Goal: Task Accomplishment & Management: Manage account settings

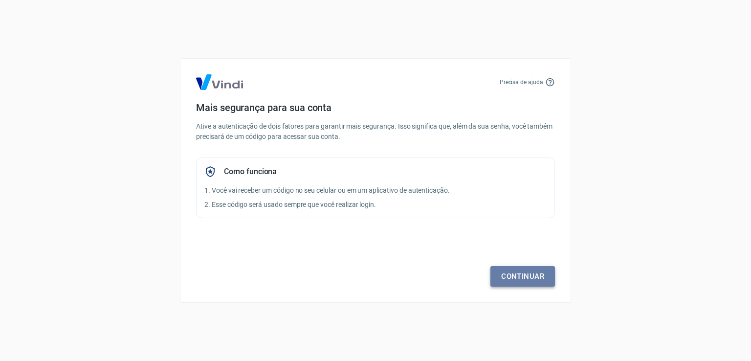
click at [527, 275] on link "Continuar" at bounding box center [522, 276] width 65 height 21
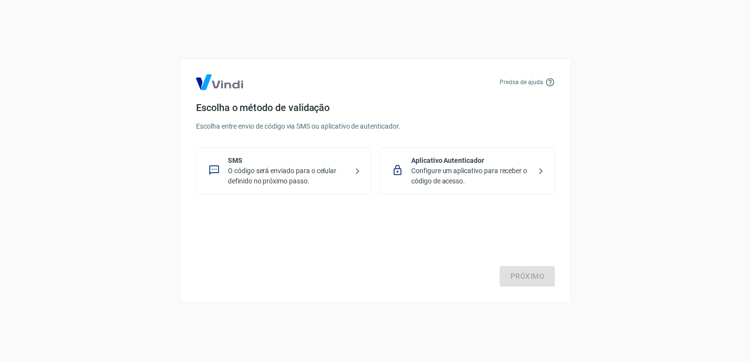
click at [477, 178] on p "Configure um aplicativo para receber o código de acesso." at bounding box center [471, 176] width 120 height 21
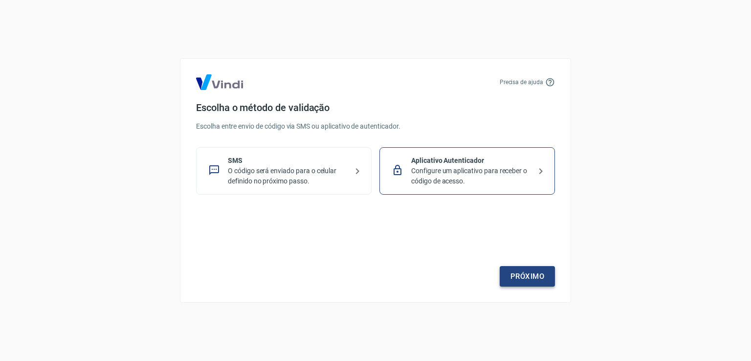
click at [535, 270] on link "Próximo" at bounding box center [527, 276] width 55 height 21
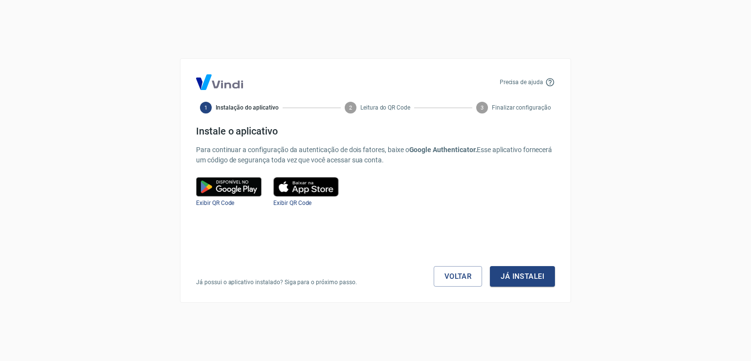
click at [544, 360] on html "Precisa de ajuda 1 Instalação do aplicativo 2 Leitura do QR Code 3 Finalizar co…" at bounding box center [375, 180] width 751 height 361
click at [531, 281] on button "Já instalei" at bounding box center [522, 276] width 65 height 21
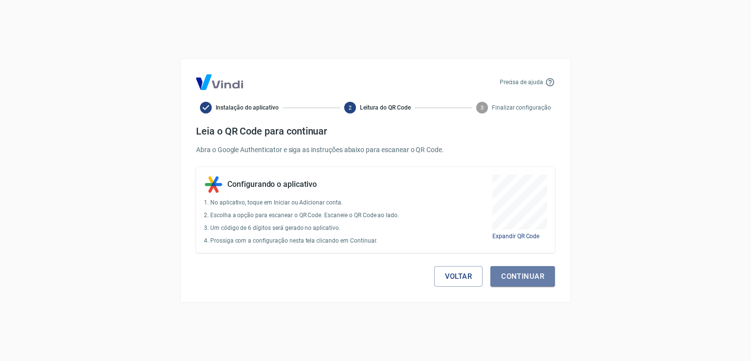
click at [531, 281] on button "Continuar" at bounding box center [522, 276] width 65 height 21
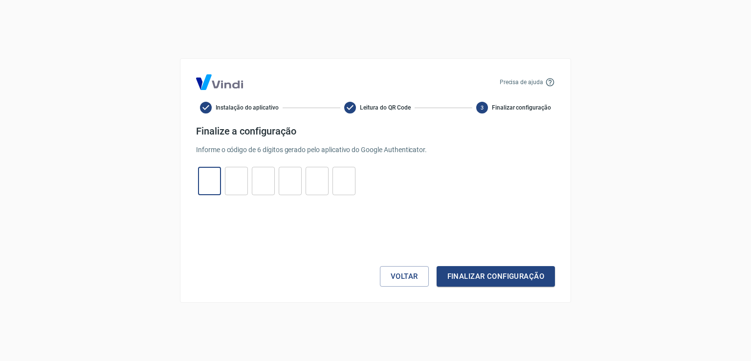
click at [210, 180] on input "tel" at bounding box center [209, 181] width 23 height 21
type input "6"
type input "8"
type input "5"
type input "2"
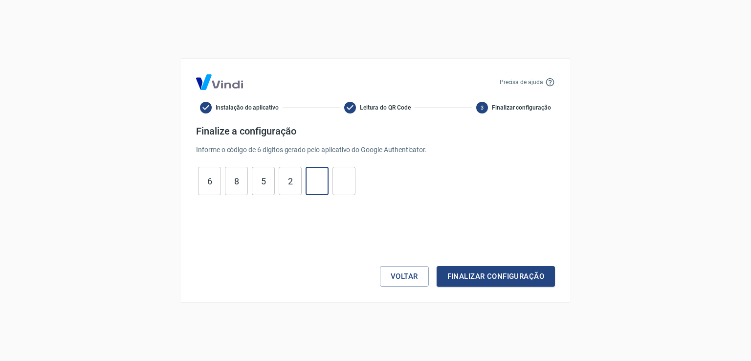
type input "7"
type input "6"
click at [437, 266] on button "Finalizar configuração" at bounding box center [496, 276] width 118 height 21
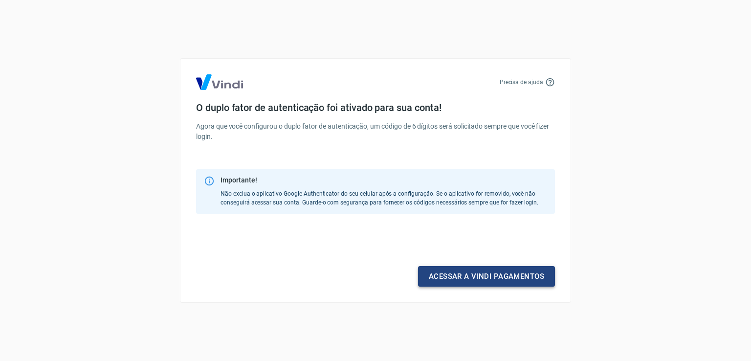
click at [506, 276] on link "Acessar a Vindi pagamentos" at bounding box center [486, 276] width 137 height 21
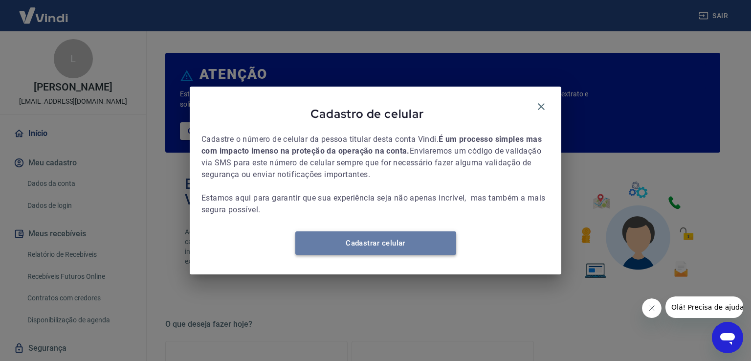
click at [369, 245] on link "Cadastrar celular" at bounding box center [375, 242] width 161 height 23
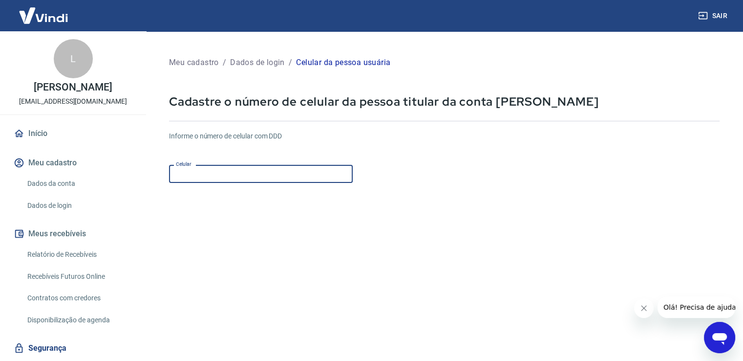
click at [256, 174] on input "Celular" at bounding box center [261, 174] width 184 height 18
type input "(92) 98842-9398"
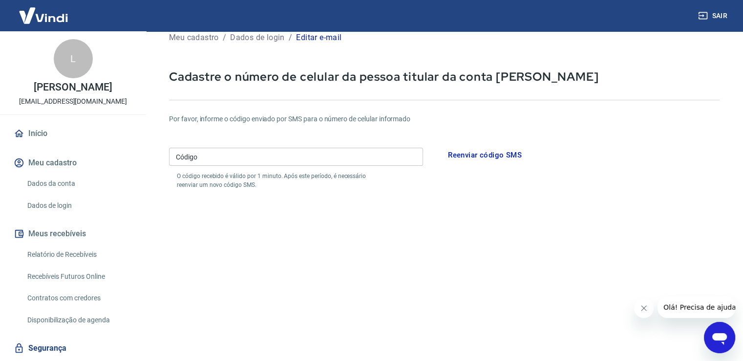
scroll to position [49, 0]
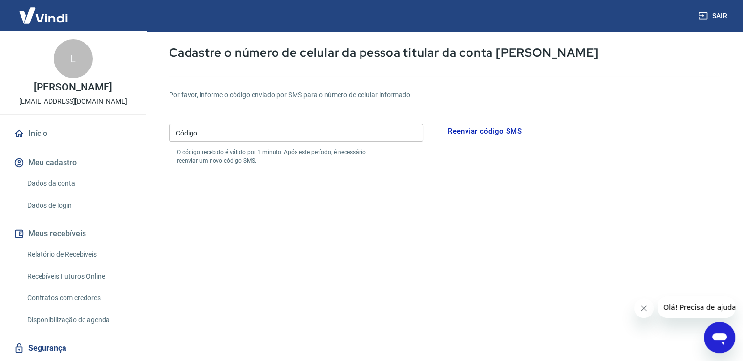
click at [313, 141] on input "Código" at bounding box center [296, 133] width 254 height 18
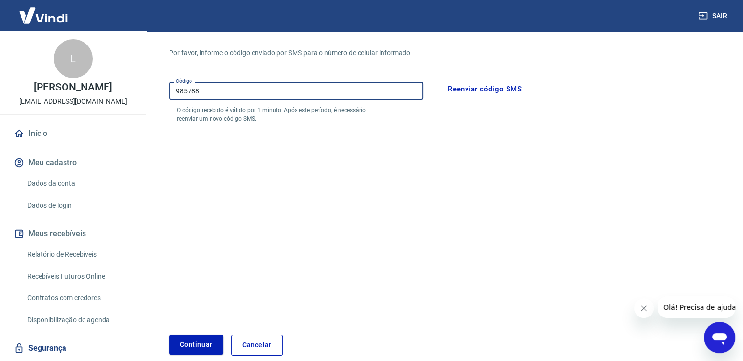
scroll to position [139, 0]
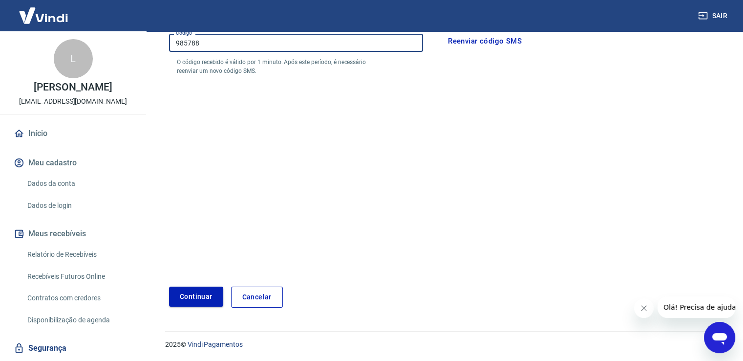
type input "985788"
click at [190, 292] on button "Continuar" at bounding box center [196, 296] width 54 height 20
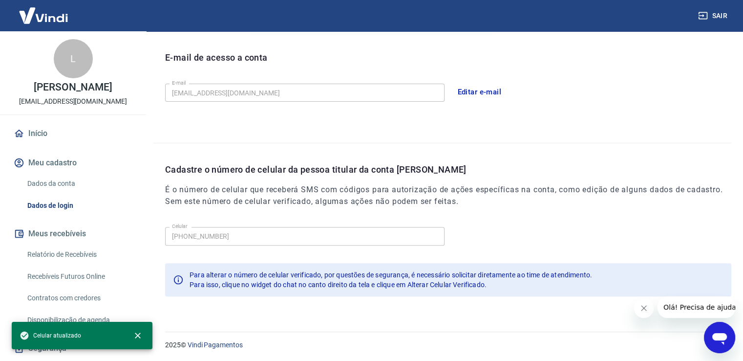
scroll to position [265, 0]
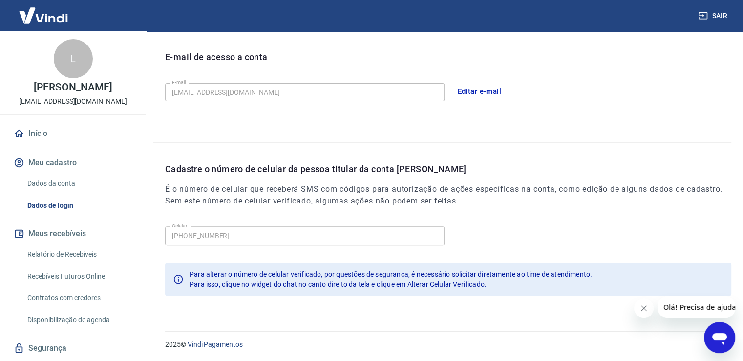
click at [646, 312] on button "Fechar mensagem da empresa" at bounding box center [644, 308] width 20 height 20
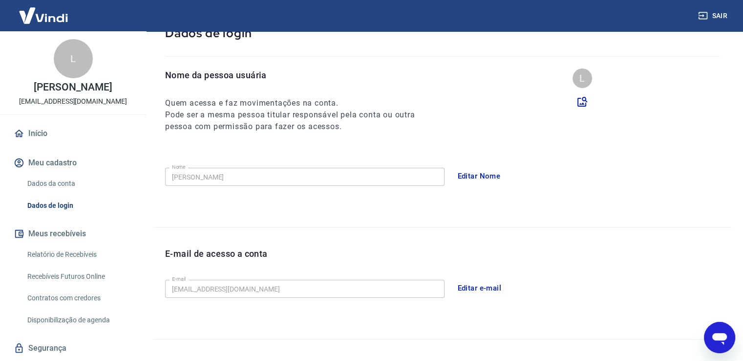
scroll to position [0, 0]
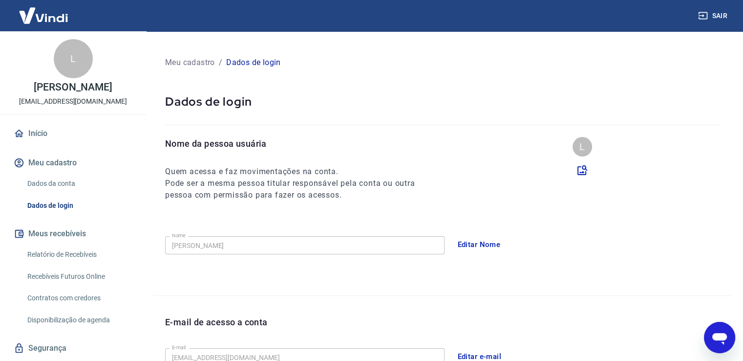
click at [35, 131] on link "Início" at bounding box center [73, 134] width 123 height 22
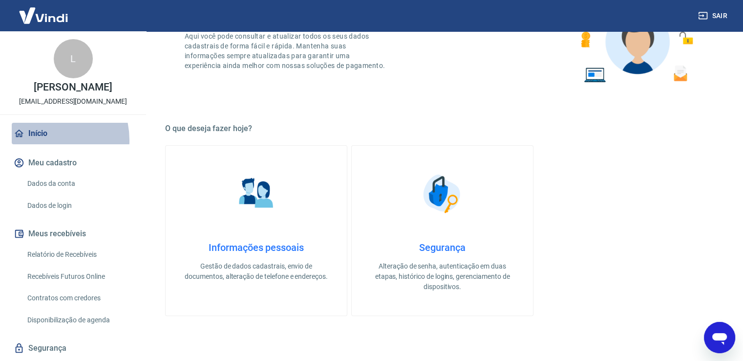
click at [41, 140] on link "Início" at bounding box center [73, 134] width 123 height 22
click at [50, 131] on link "Início" at bounding box center [73, 134] width 123 height 22
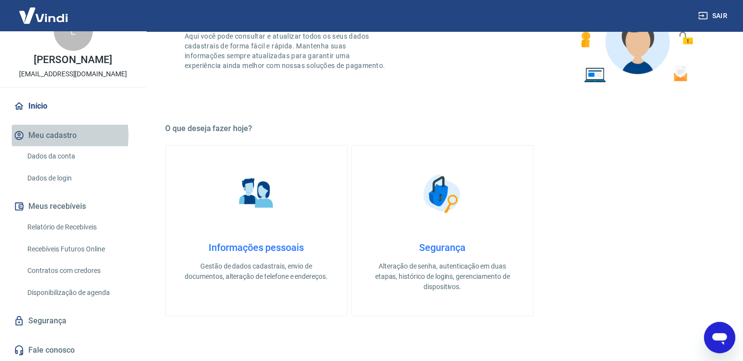
click at [47, 135] on button "Meu cadastro" at bounding box center [73, 136] width 123 height 22
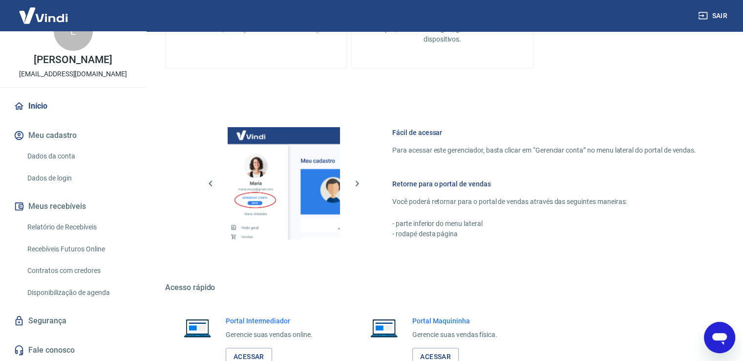
scroll to position [512, 0]
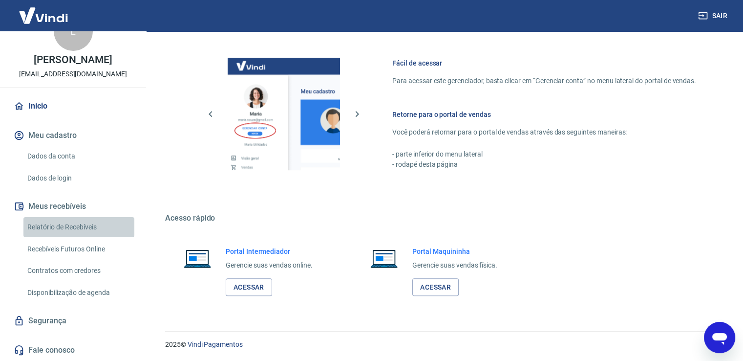
click at [87, 228] on link "Relatório de Recebíveis" at bounding box center [78, 227] width 111 height 20
